Goal: Information Seeking & Learning: Learn about a topic

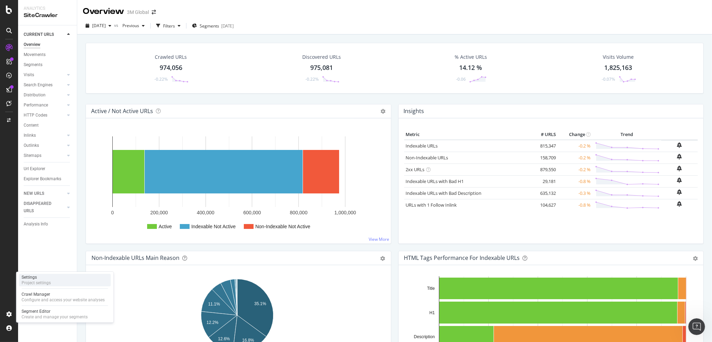
drag, startPoint x: 43, startPoint y: 297, endPoint x: 29, endPoint y: 279, distance: 22.5
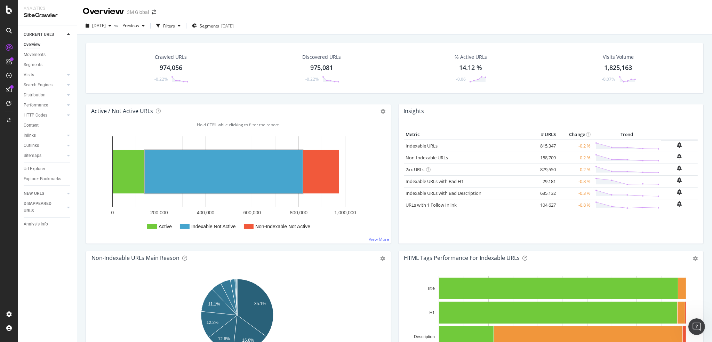
click at [301, 17] on div "[DATE] vs Previous Filters Segments [DATE]" at bounding box center [394, 25] width 635 height 17
click at [464, 26] on div "[DATE] vs Previous Filters Segments [DATE]" at bounding box center [394, 27] width 635 height 14
click at [442, 10] on div "Overview 3M Global" at bounding box center [394, 8] width 635 height 17
click at [364, 19] on div "[DATE] vs Previous Filters Segments [DATE]" at bounding box center [394, 25] width 635 height 17
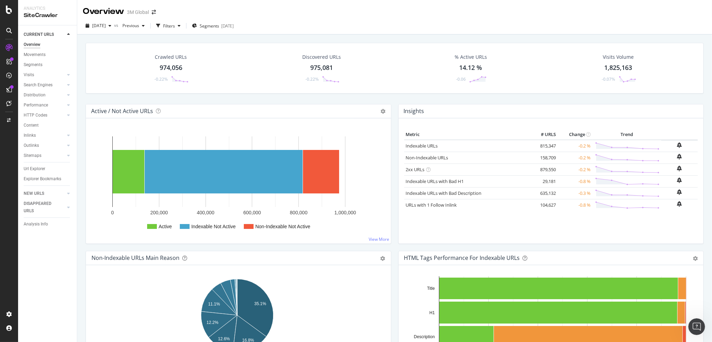
click at [364, 19] on div "[DATE] vs Previous Filters Segments [DATE]" at bounding box center [394, 25] width 635 height 17
click at [400, 37] on div "Crawled URLs 974,056 -0.22% Discovered URLs 975,081 -0.22% % Active URLs 14.12 …" at bounding box center [394, 205] width 635 height 342
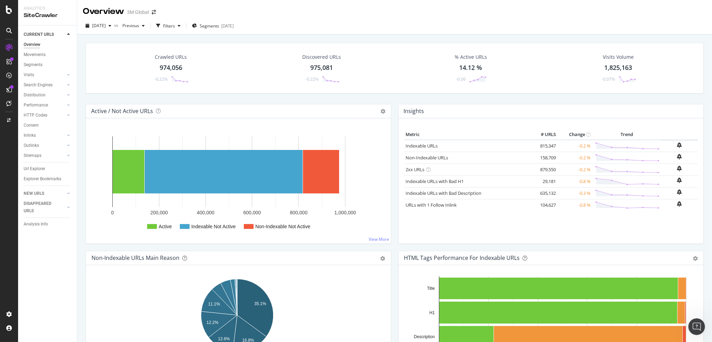
click at [399, 37] on div "Crawled URLs 974,056 -0.22% Discovered URLs 975,081 -0.22% % Active URLs 14.12 …" at bounding box center [394, 205] width 635 height 342
click at [377, 34] on div "[DATE] vs Previous Filters Segments [DATE]" at bounding box center [394, 27] width 635 height 14
click at [377, 37] on div "Crawled URLs 974,056 -0.22% Discovered URLs 975,081 -0.22% % Active URLs 14.12 …" at bounding box center [394, 205] width 635 height 342
click at [388, 17] on div "Overview 3M Global" at bounding box center [394, 8] width 635 height 17
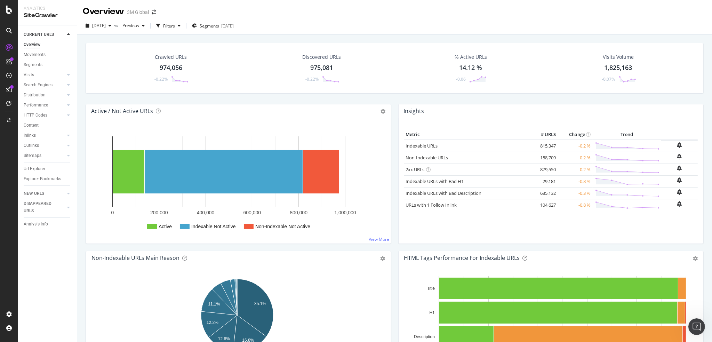
click at [352, 25] on div "[DATE] vs Previous Filters Segments [DATE]" at bounding box center [394, 27] width 635 height 14
click at [334, 26] on div "[DATE] vs Previous Filters Segments [DATE]" at bounding box center [394, 27] width 635 height 14
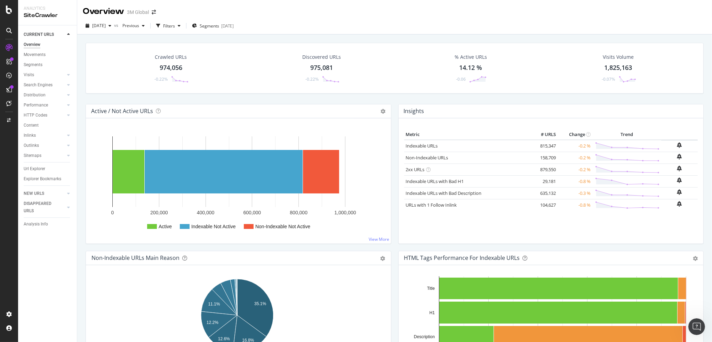
click at [285, 37] on div "Crawled URLs 974,056 -0.22% Discovered URLs 975,081 -0.22% % Active URLs 14.12 …" at bounding box center [394, 205] width 635 height 342
click at [51, 113] on div "RealKeywords" at bounding box center [41, 114] width 31 height 7
click at [39, 169] on div "Url Explorer" at bounding box center [35, 168] width 22 height 7
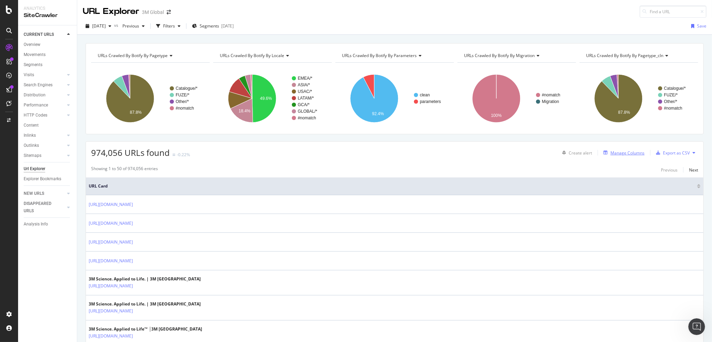
click at [627, 151] on div "Manage Columns" at bounding box center [627, 153] width 34 height 6
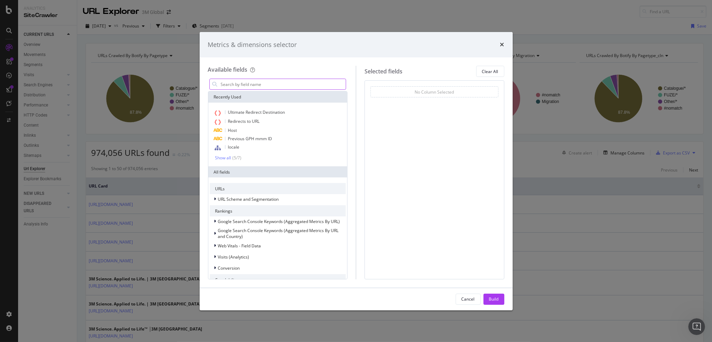
click at [249, 87] on input "modal" at bounding box center [283, 84] width 126 height 10
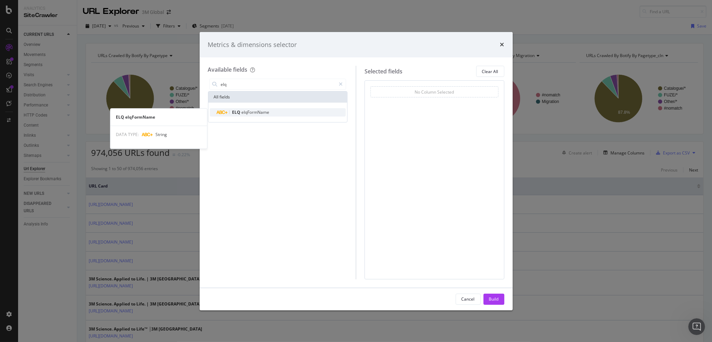
type input "elq"
click at [254, 113] on span "elqFormName" at bounding box center [256, 112] width 28 height 6
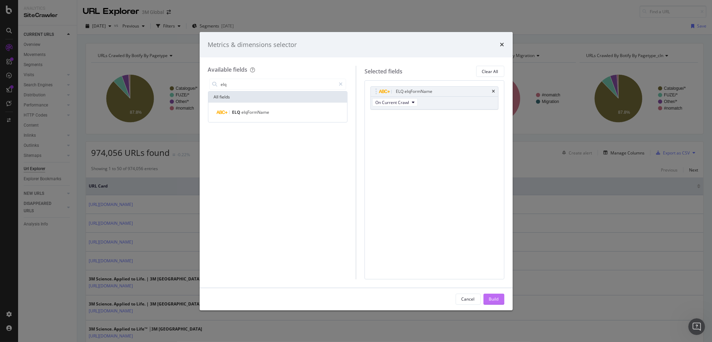
click at [493, 300] on div "Build" at bounding box center [494, 299] width 10 height 6
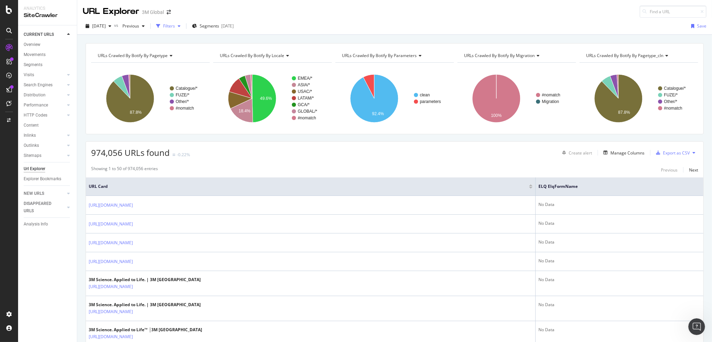
click at [175, 25] on div "Filters" at bounding box center [169, 26] width 12 height 6
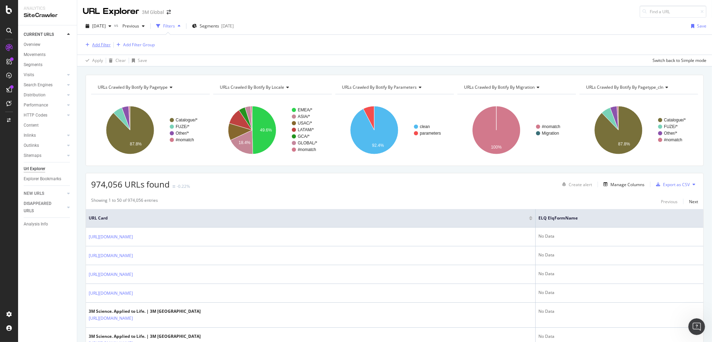
click at [99, 43] on div "Add Filter" at bounding box center [101, 45] width 18 height 6
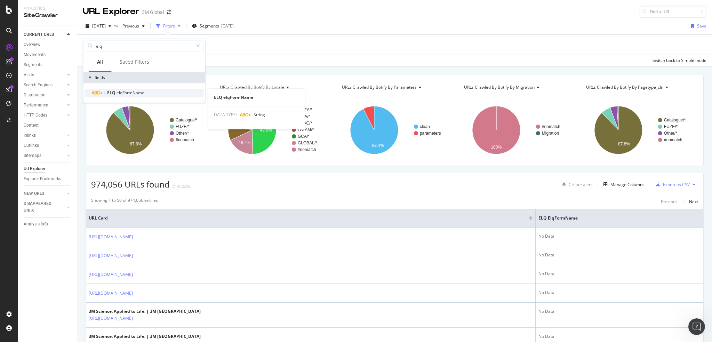
type input "elq"
click at [113, 95] on span "ELQ" at bounding box center [111, 93] width 9 height 6
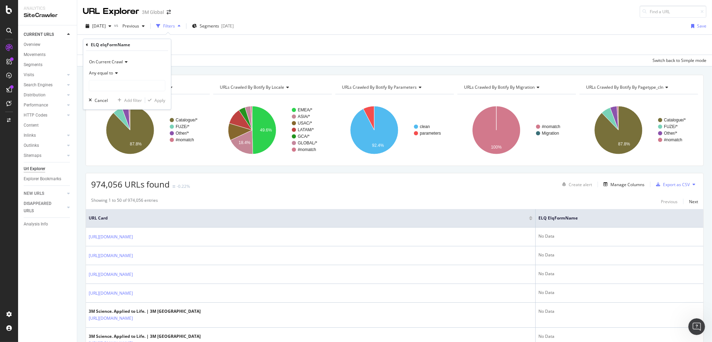
click at [112, 76] on div "Any equal to" at bounding box center [127, 72] width 77 height 11
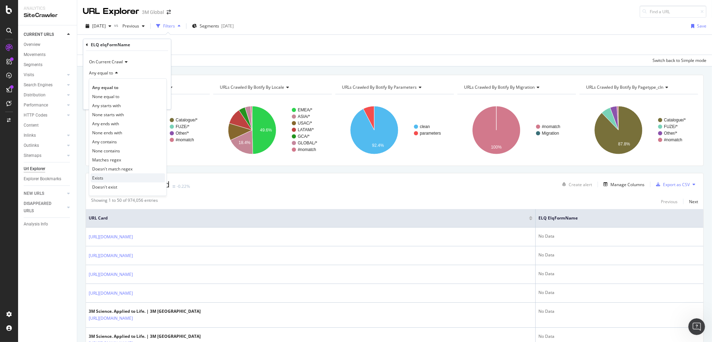
click at [119, 174] on div "Exists" at bounding box center [127, 177] width 74 height 9
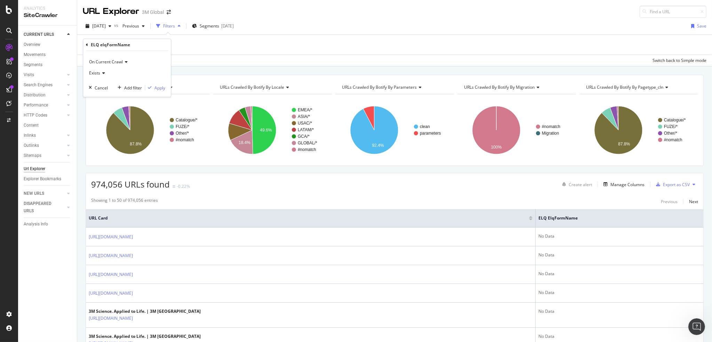
click at [279, 44] on div "Add Filter Add Filter Group" at bounding box center [395, 45] width 624 height 20
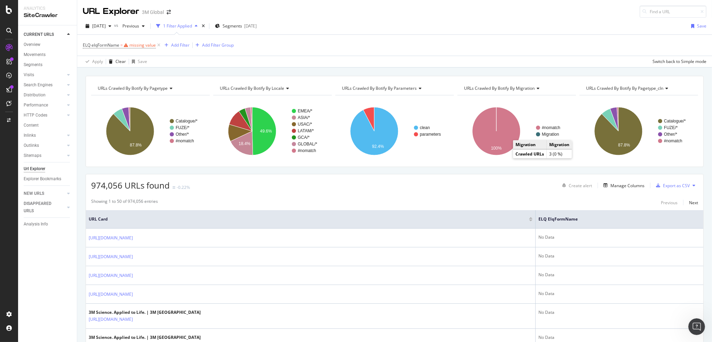
click at [396, 182] on div "974,056 URLs found -0.22% Create alert Manage Columns Export as CSV" at bounding box center [394, 182] width 617 height 17
click at [611, 186] on div "Manage Columns" at bounding box center [627, 186] width 34 height 6
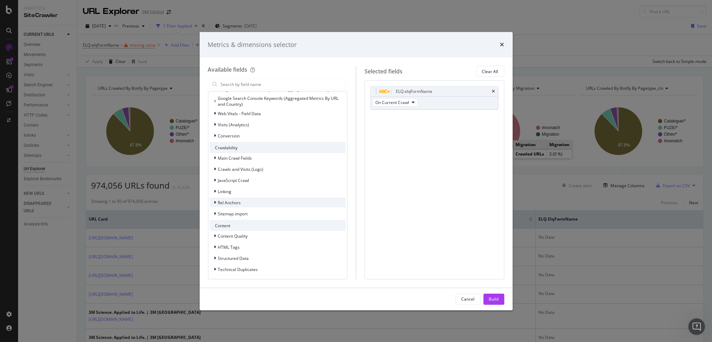
scroll to position [166, 0]
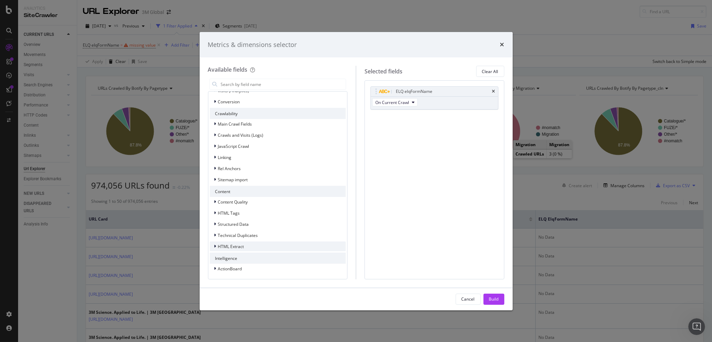
click at [216, 245] on icon "modal" at bounding box center [215, 246] width 2 height 4
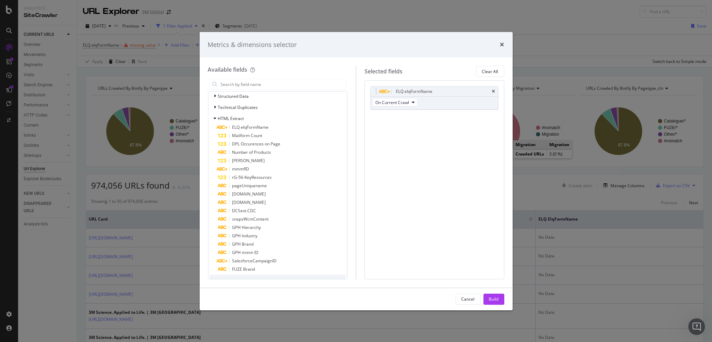
scroll to position [298, 0]
click at [502, 42] on icon "times" at bounding box center [502, 45] width 4 height 6
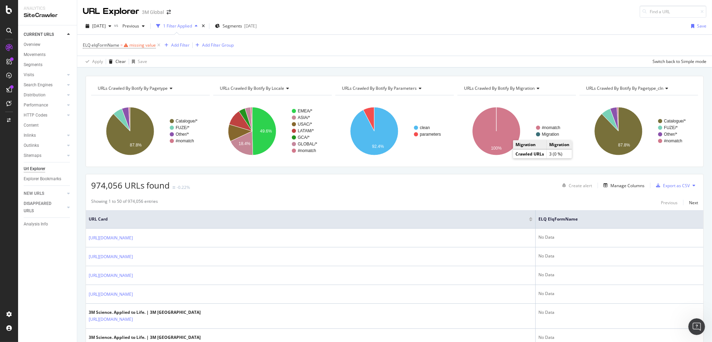
click at [332, 43] on div "ELQ elqFormName = missing value Add Filter Add Filter Group" at bounding box center [395, 45] width 624 height 21
click at [301, 39] on div "ELQ elqFormName = missing value Add Filter Add Filter Group" at bounding box center [395, 45] width 624 height 21
click at [484, 35] on div "ELQ elqFormName = missing value Add Filter Add Filter Group" at bounding box center [395, 45] width 624 height 21
click at [158, 45] on icon at bounding box center [159, 45] width 6 height 7
